Goal: Task Accomplishment & Management: Manage account settings

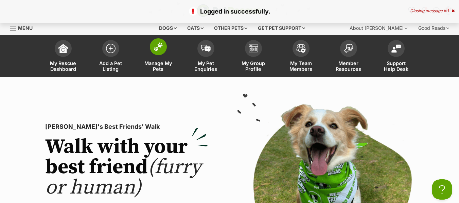
click at [155, 64] on span "Manage My Pets" at bounding box center [158, 66] width 31 height 12
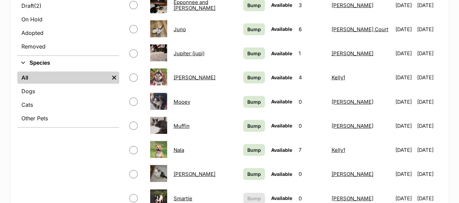
scroll to position [306, 0]
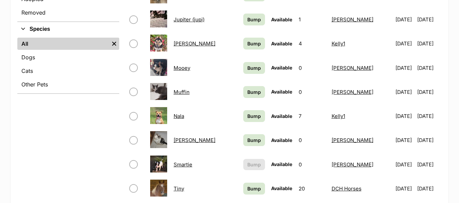
click at [190, 163] on link "Smartie" at bounding box center [183, 165] width 19 height 6
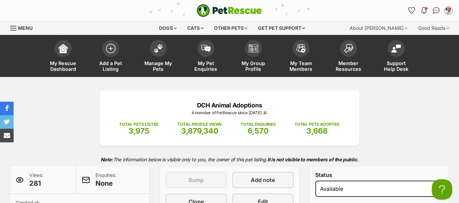
click at [16, 28] on div "Menu" at bounding box center [13, 27] width 7 height 5
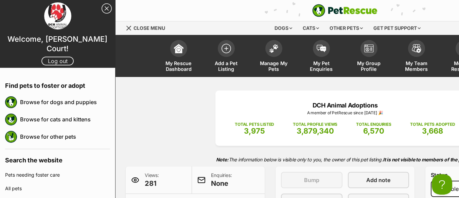
click at [49, 57] on link "Log out" at bounding box center [57, 61] width 32 height 9
